Goal: Task Accomplishment & Management: Use online tool/utility

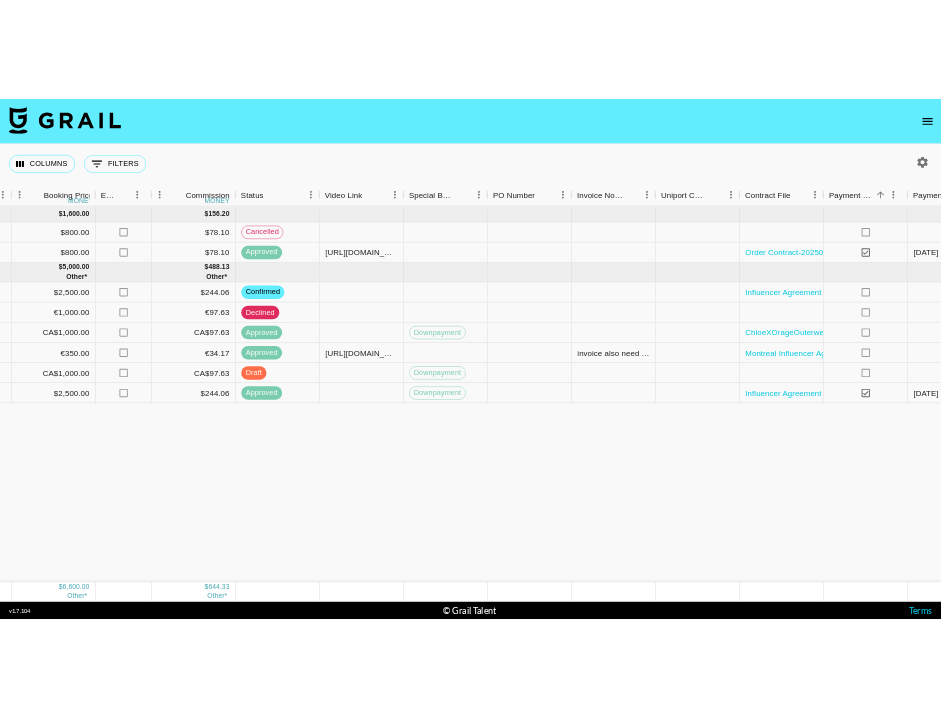
scroll to position [0, 1890]
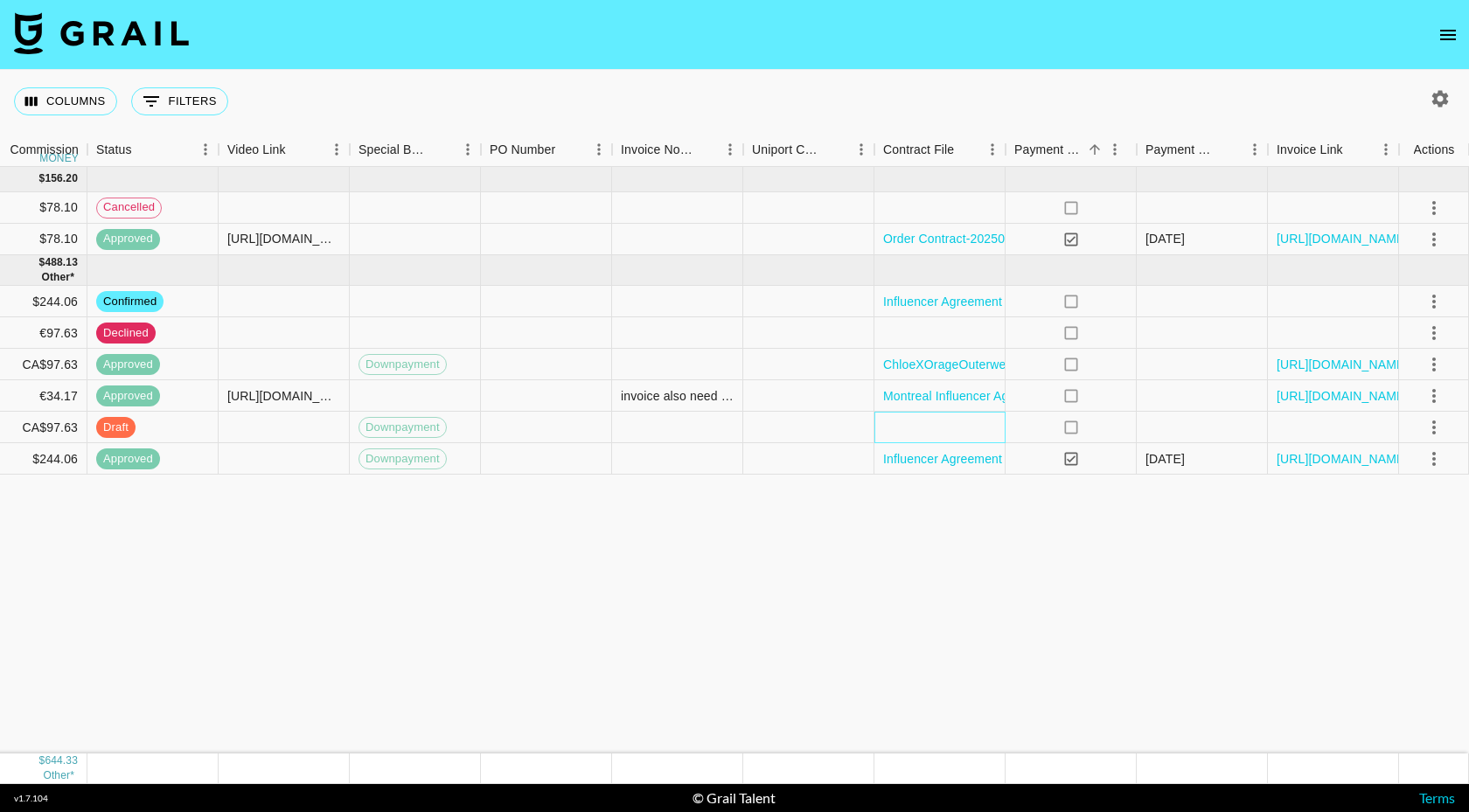
click at [822, 429] on div at bounding box center [940, 427] width 131 height 31
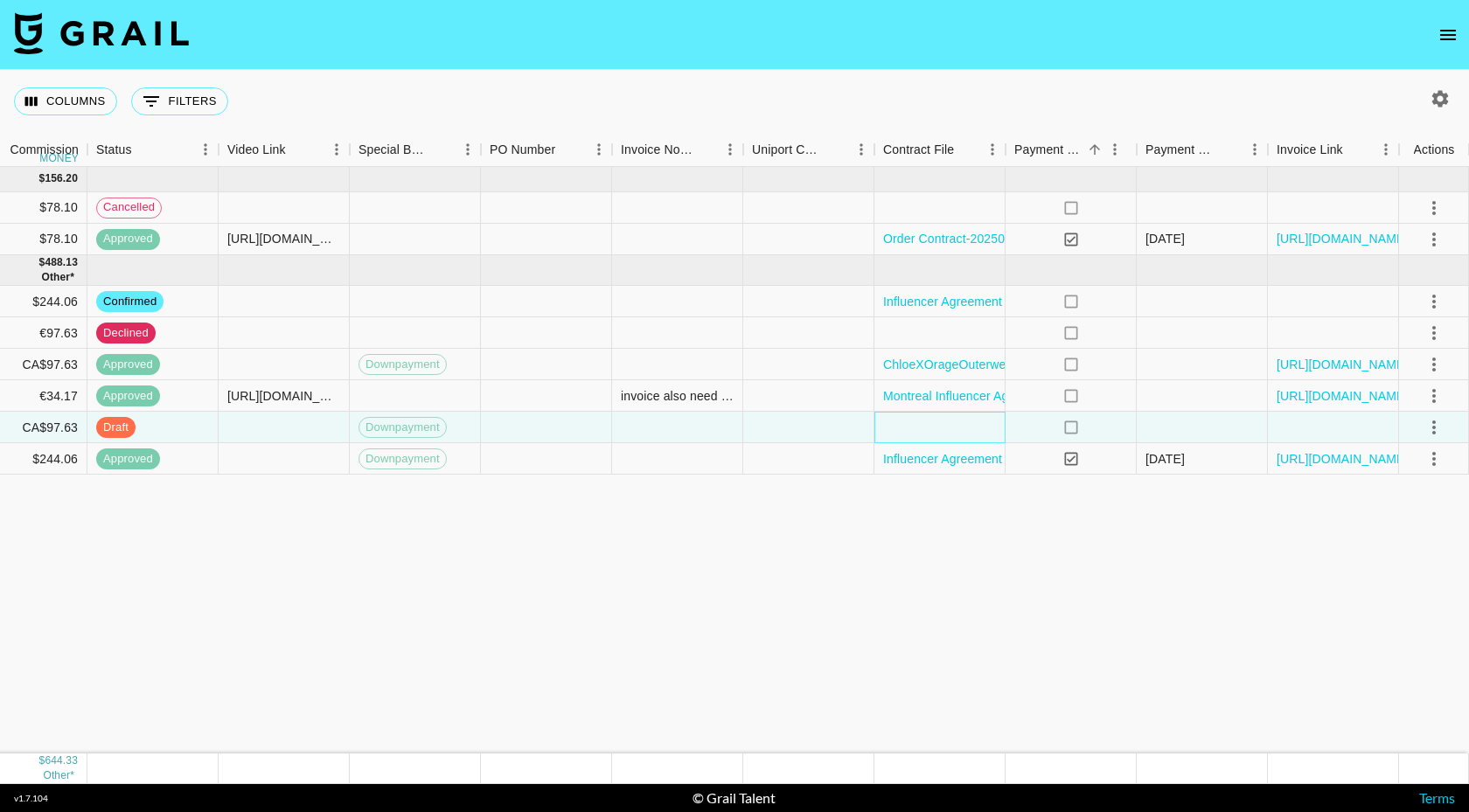
click at [822, 429] on div at bounding box center [940, 427] width 131 height 31
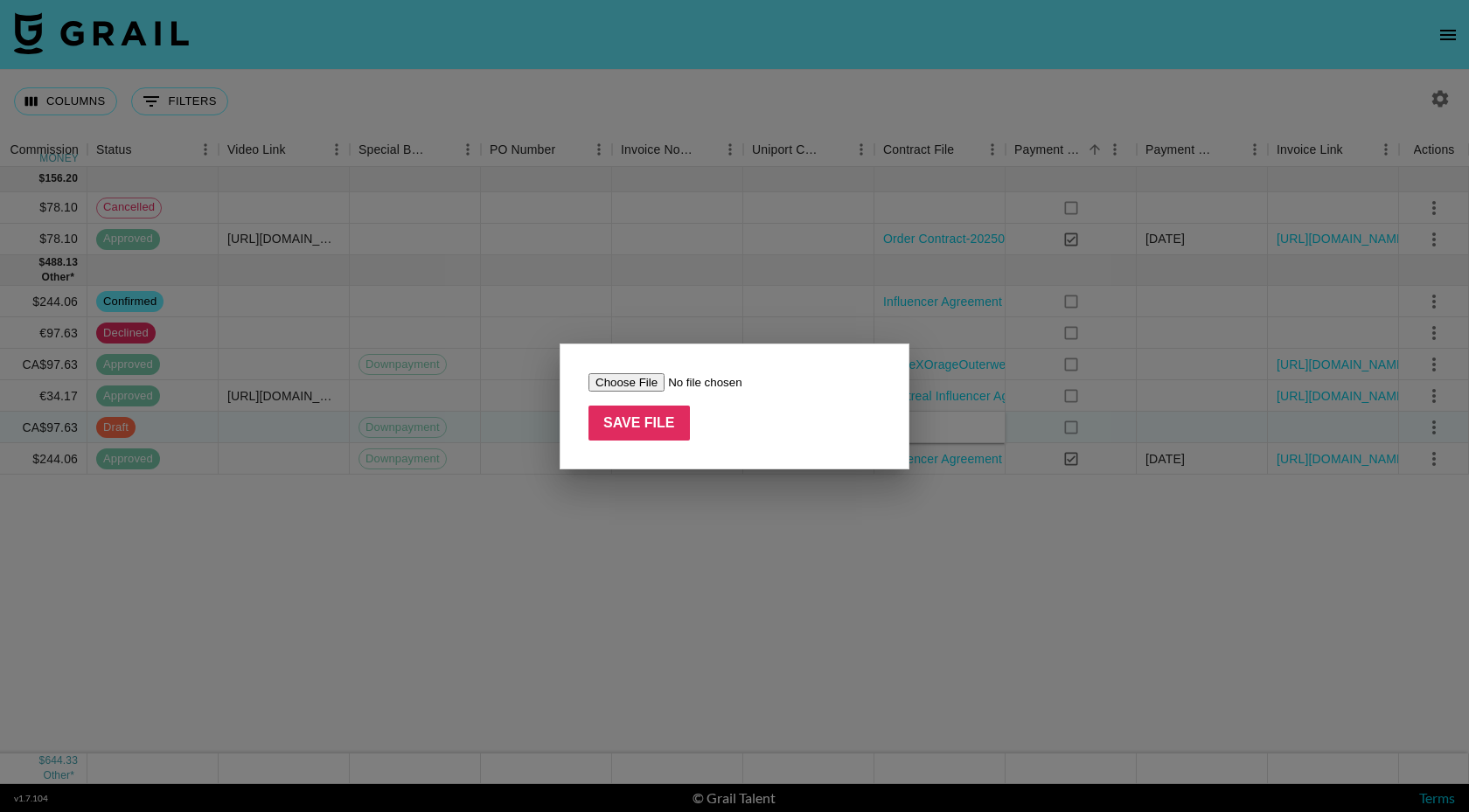
click at [630, 380] on input "file" at bounding box center [699, 382] width 221 height 18
type input "C:\fakepath\ChloeXOrageOuterwear_02_10_2025.pdf"
click at [640, 420] on input "Save File" at bounding box center [639, 423] width 101 height 35
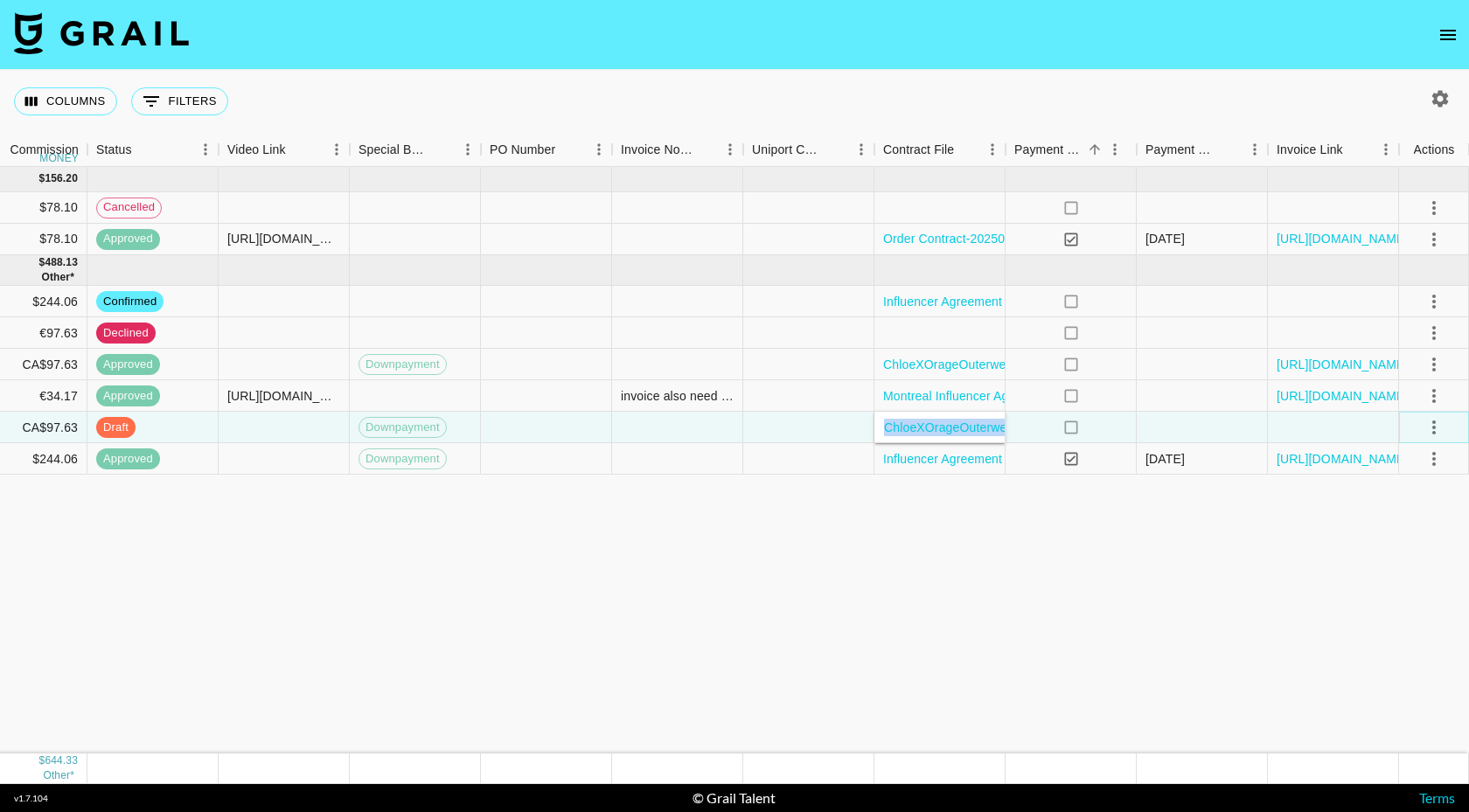
click at [822, 431] on icon "select merge strategy" at bounding box center [1434, 427] width 21 height 21
click at [822, 598] on div "Approve" at bounding box center [1396, 591] width 53 height 21
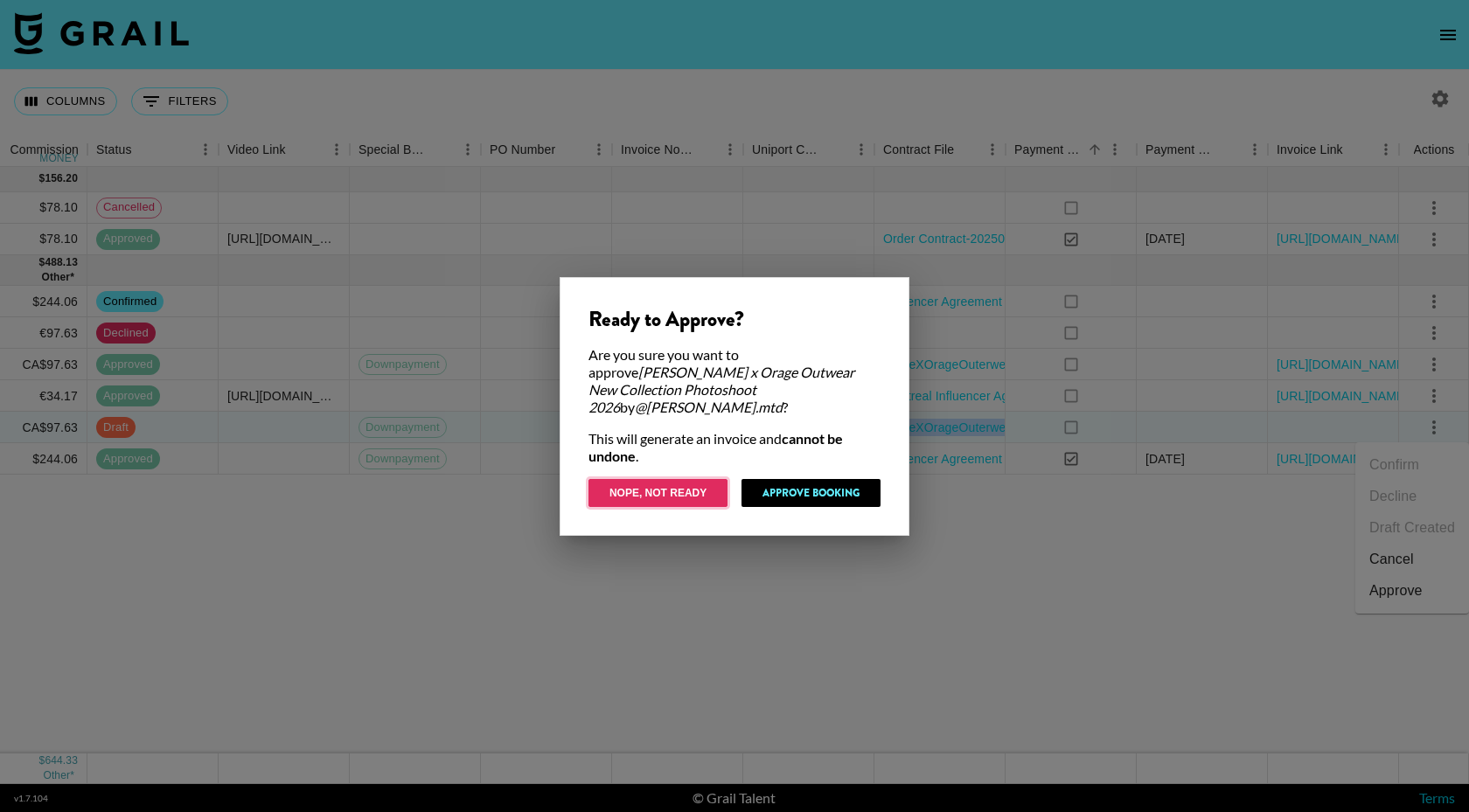
click at [660, 495] on button "Nope, Not Ready" at bounding box center [658, 493] width 139 height 28
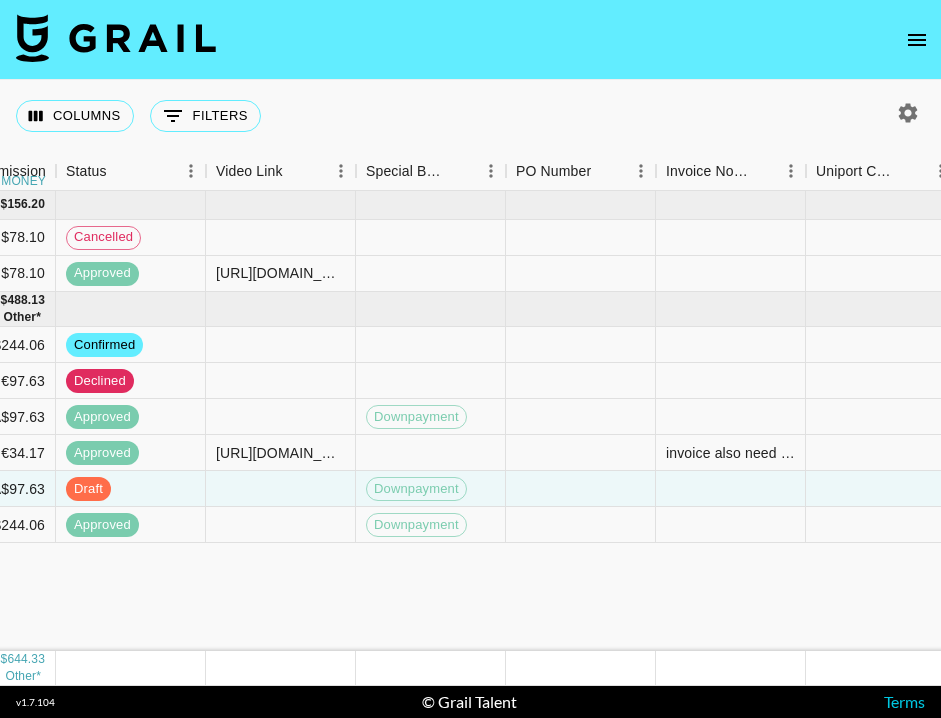
scroll to position [0, 1943]
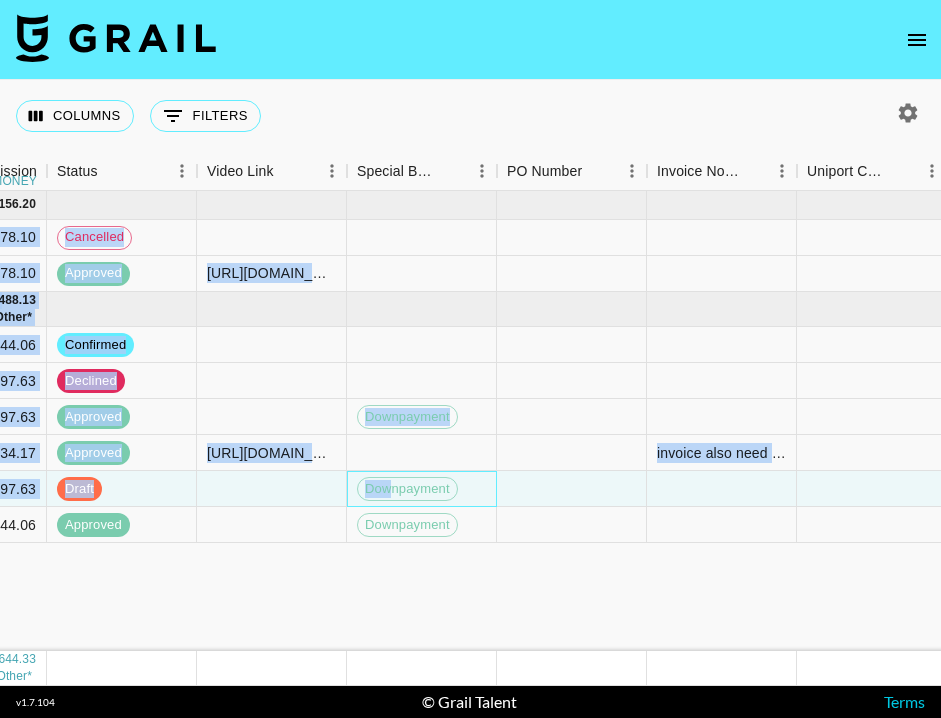
drag, startPoint x: 394, startPoint y: 490, endPoint x: 309, endPoint y: 104, distance: 395.2
click at [318, 137] on div "Columns 0 Filters + Booking Month Due Grail Platform ID Airtable ID Talent Mana…" at bounding box center [470, 383] width 941 height 606
